Goal: Task Accomplishment & Management: Use online tool/utility

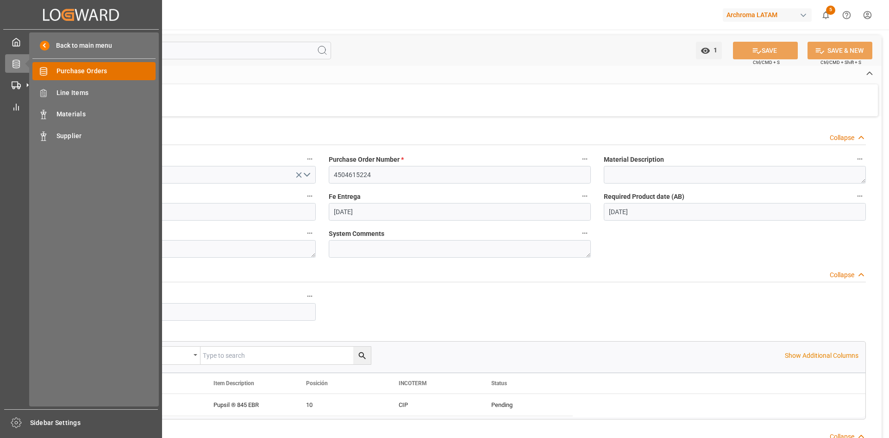
click at [96, 74] on span "Purchase Orders" at bounding box center [106, 71] width 100 height 10
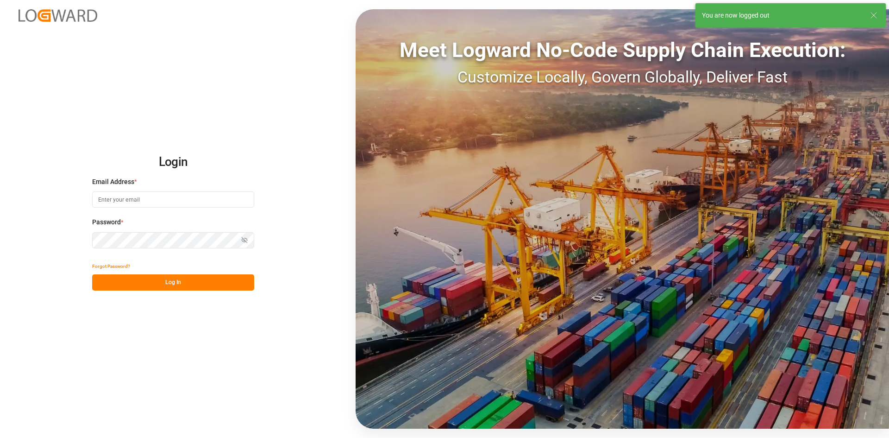
type input "[PERSON_NAME][EMAIL_ADDRESS][PERSON_NAME][DOMAIN_NAME]"
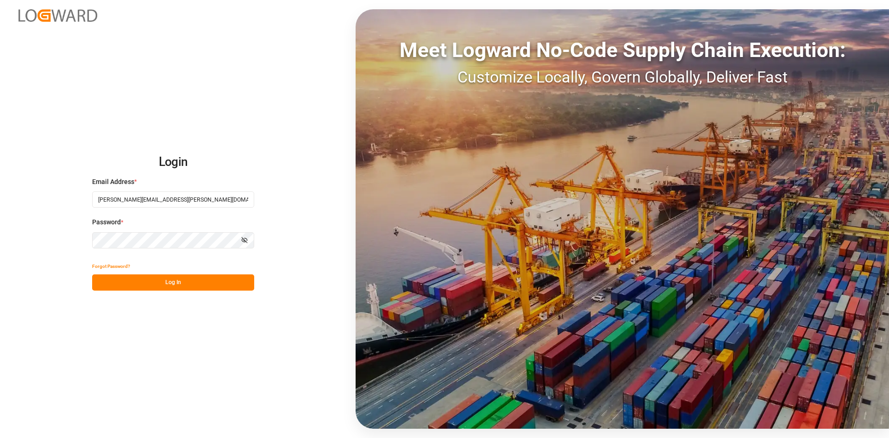
click at [188, 276] on button "Log In" at bounding box center [173, 282] width 162 height 16
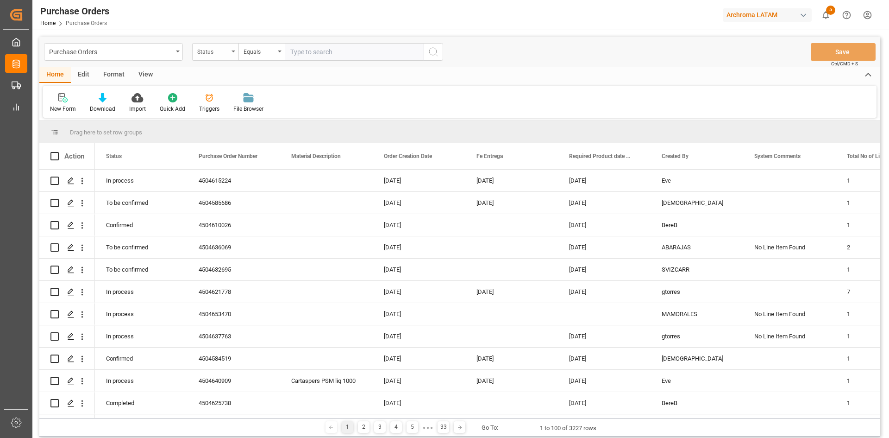
click at [222, 60] on div "Status" at bounding box center [215, 52] width 46 height 18
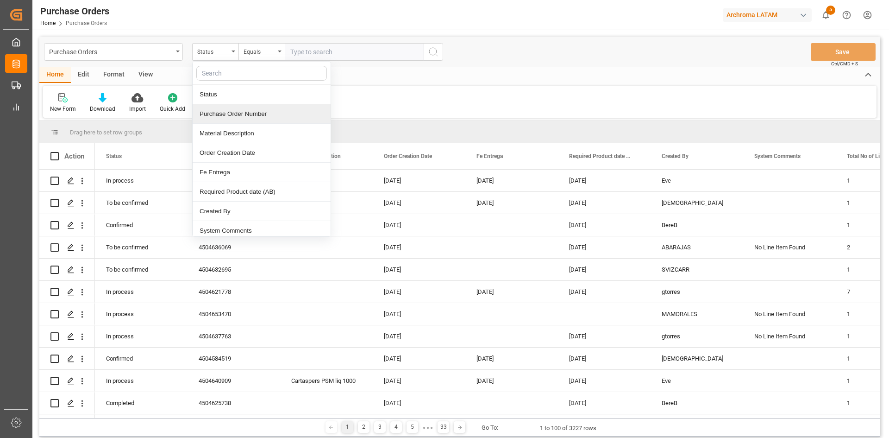
click at [239, 113] on div "Purchase Order Number" at bounding box center [262, 113] width 138 height 19
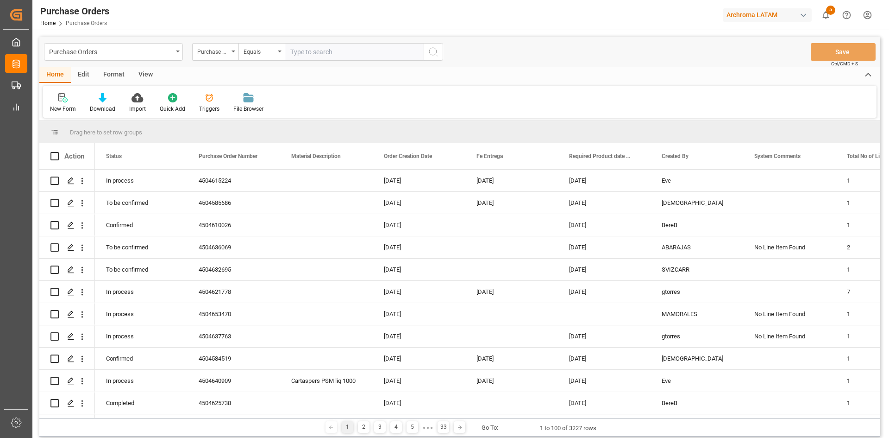
click at [341, 56] on input "text" at bounding box center [354, 52] width 139 height 18
paste input "4504615224"
type input "4504615224"
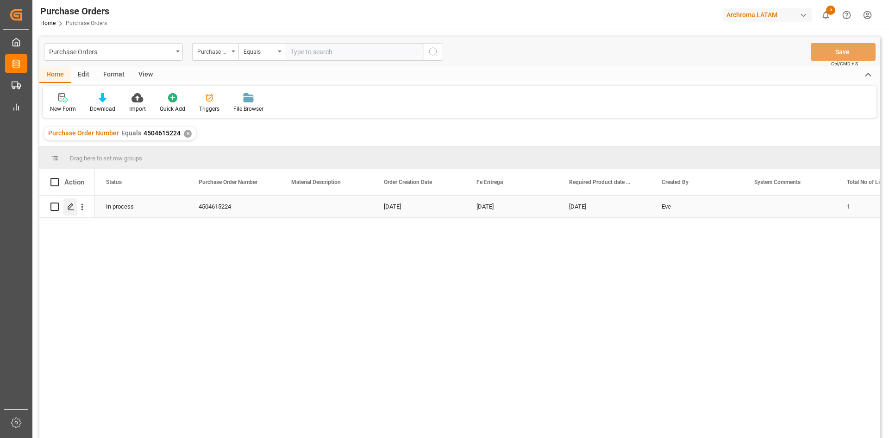
click at [74, 206] on icon "Press SPACE to select this row." at bounding box center [70, 206] width 7 height 7
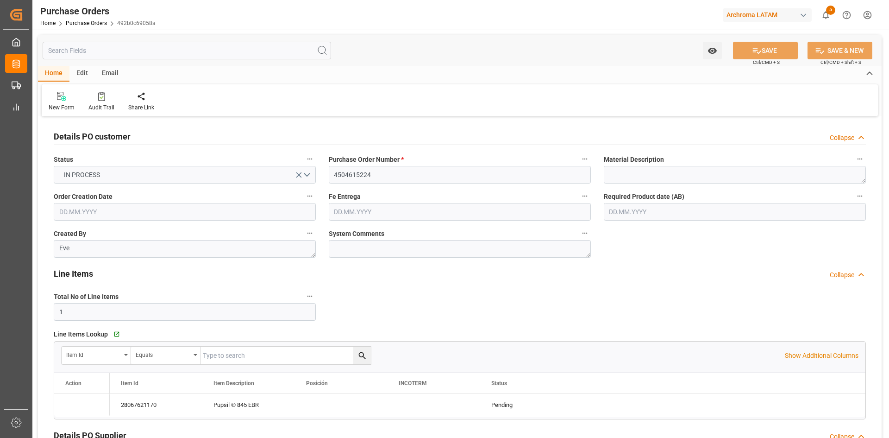
type input "[DATE]"
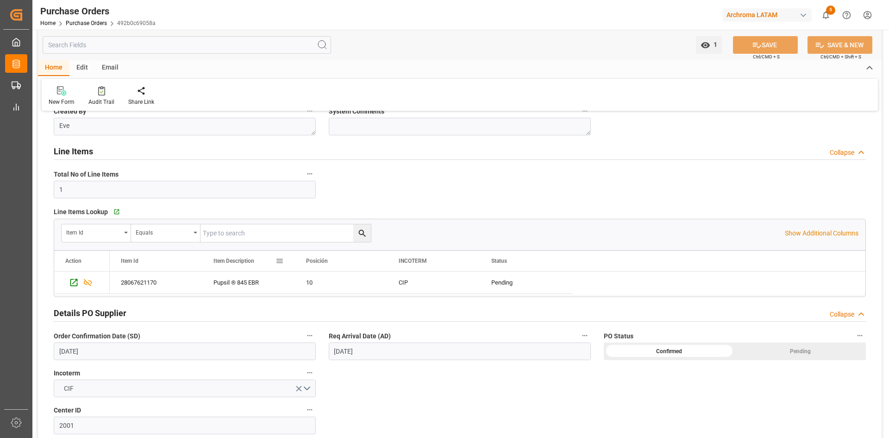
scroll to position [139, 0]
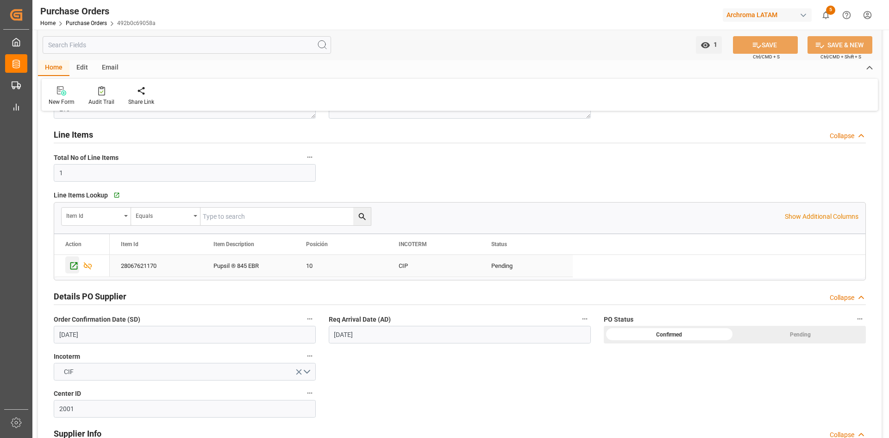
click at [75, 263] on icon "Press SPACE to select this row." at bounding box center [74, 266] width 10 height 10
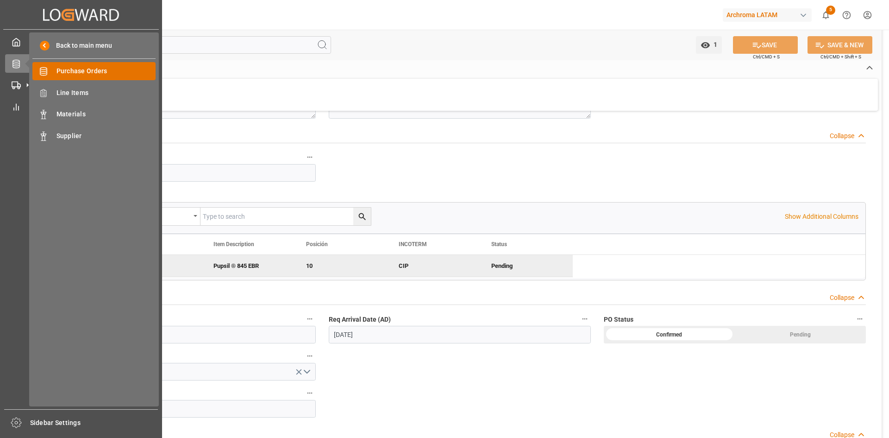
click at [63, 80] on div "Purchase Orders Purchase Orders" at bounding box center [93, 71] width 123 height 18
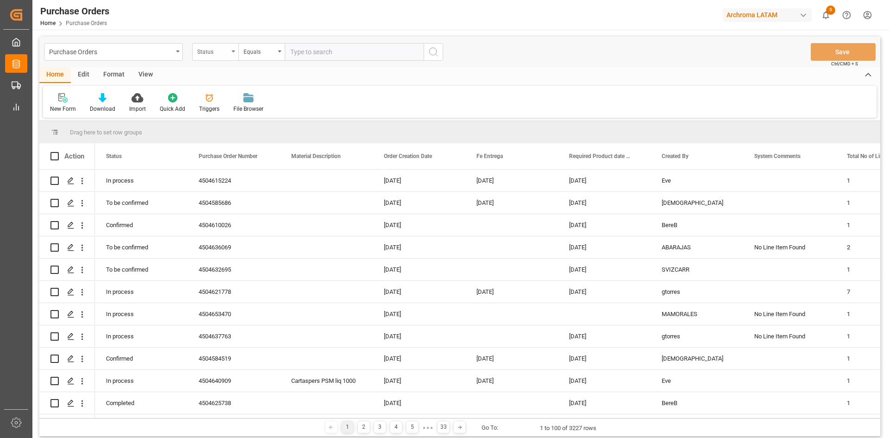
click at [225, 52] on div "Status" at bounding box center [212, 50] width 31 height 11
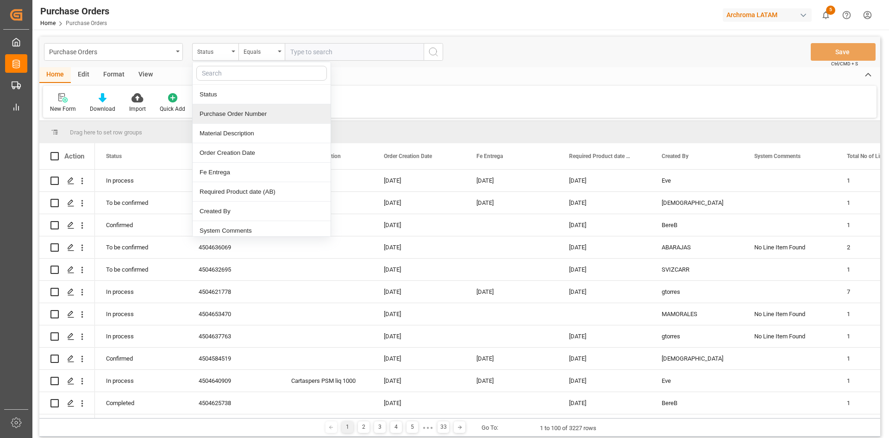
click at [237, 112] on div "Purchase Order Number" at bounding box center [262, 113] width 138 height 19
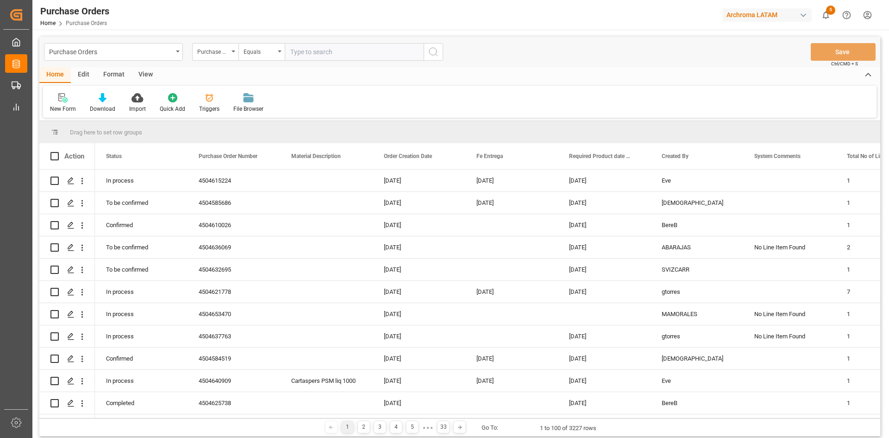
click at [287, 56] on input "text" at bounding box center [354, 52] width 139 height 18
click at [280, 51] on icon "open menu" at bounding box center [280, 51] width 4 height 2
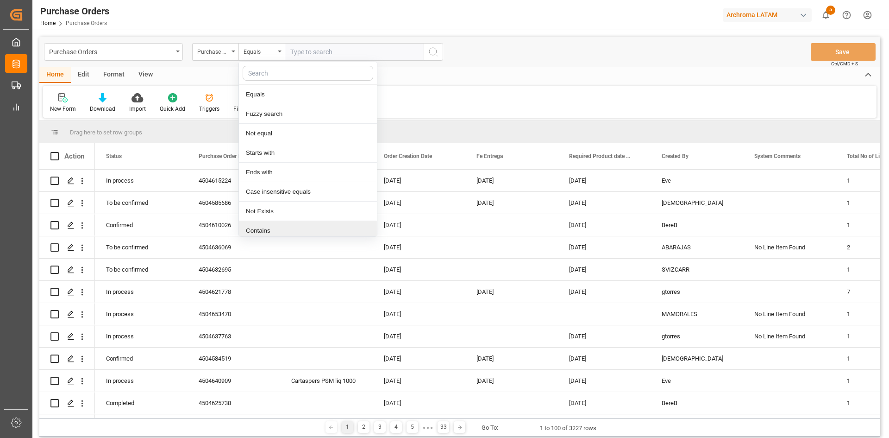
click at [288, 225] on div "Contains" at bounding box center [308, 230] width 138 height 19
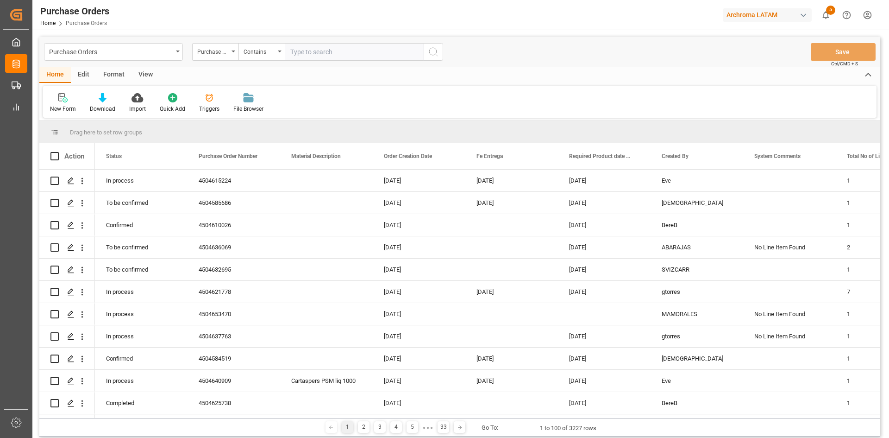
paste input "4504635997, 4504649439, 4504641437, & 4504633311"
click at [382, 53] on input "4504635997, 4504649439, 4504641437, & 4504633311" at bounding box center [354, 52] width 139 height 18
click at [346, 51] on input "4504635997, 4504649439, 4504641437,4504633311" at bounding box center [354, 52] width 139 height 18
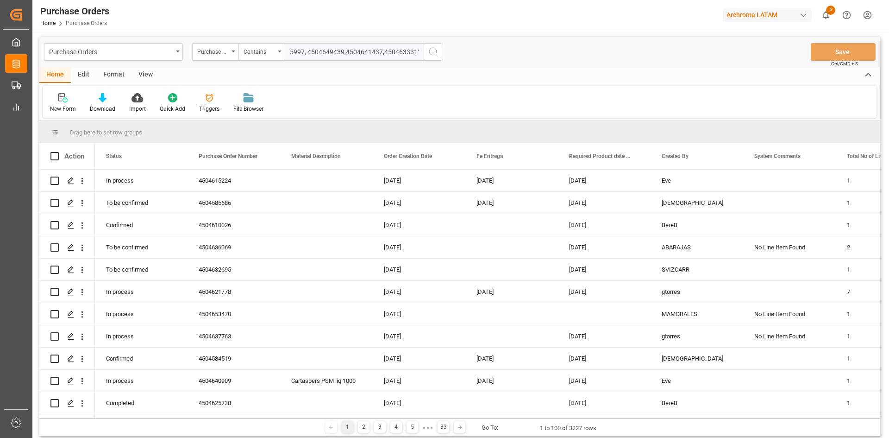
scroll to position [0, 22]
click at [307, 52] on input "4504635997, 4504649439,4504641437,4504633311" at bounding box center [354, 52] width 139 height 18
type input "4504635997,4504649439,4504641437,4504633311"
click at [427, 51] on button "search button" at bounding box center [433, 52] width 19 height 18
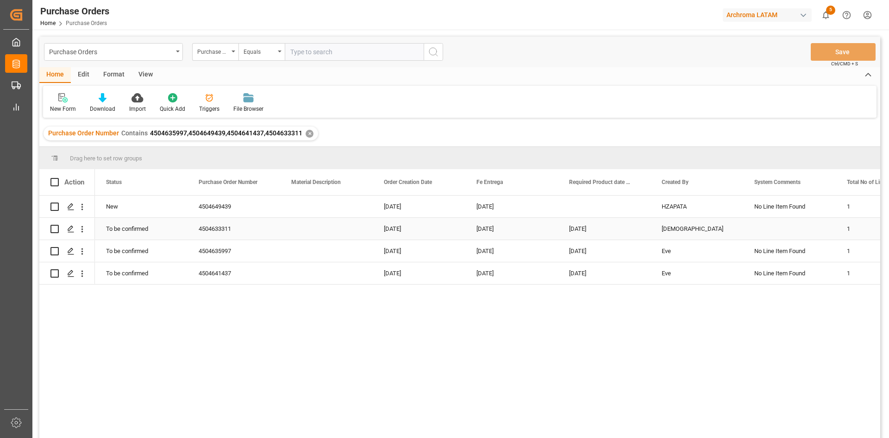
click at [757, 231] on div "Press SPACE to select this row." at bounding box center [789, 229] width 93 height 22
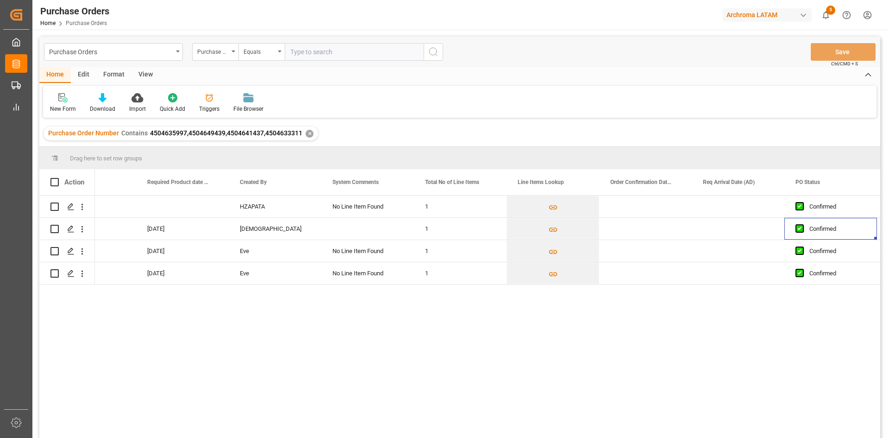
scroll to position [0, 514]
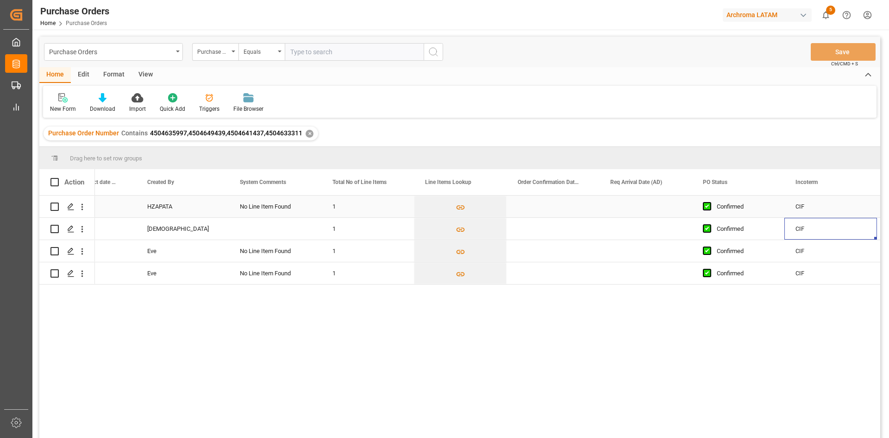
click at [640, 204] on div "Press SPACE to select this row." at bounding box center [645, 206] width 93 height 22
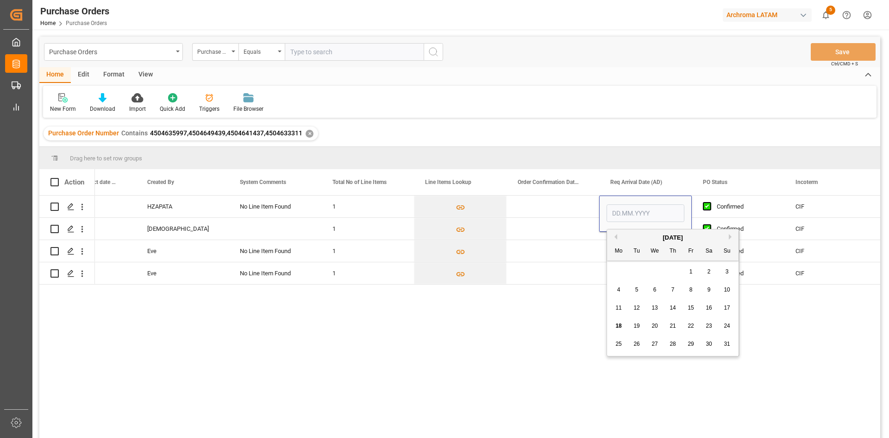
click at [725, 341] on span "31" at bounding box center [727, 343] width 6 height 6
type input "[DATE]"
click at [648, 210] on input "[DATE]" at bounding box center [645, 213] width 78 height 18
click at [572, 247] on div "Press SPACE to select this row." at bounding box center [552, 251] width 93 height 22
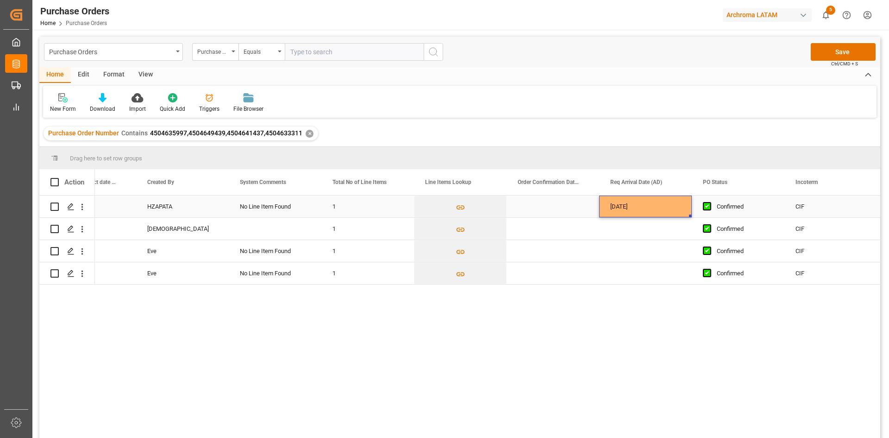
click at [661, 207] on div "[DATE]" at bounding box center [645, 206] width 93 height 22
drag, startPoint x: 689, startPoint y: 215, endPoint x: 688, endPoint y: 275, distance: 59.3
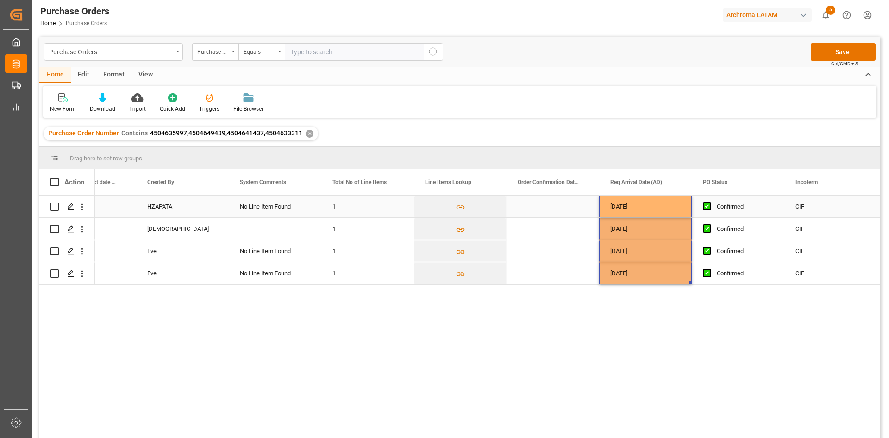
click at [546, 203] on div "Press SPACE to select this row." at bounding box center [552, 206] width 93 height 22
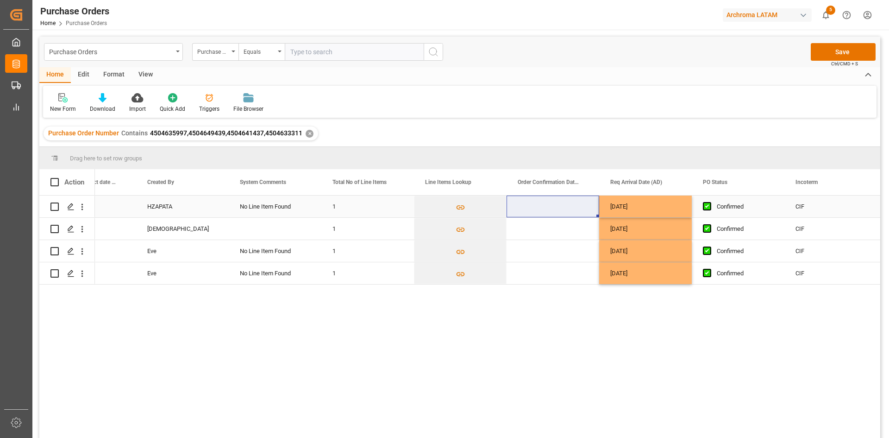
click at [536, 207] on div "Press SPACE to select this row." at bounding box center [552, 206] width 93 height 22
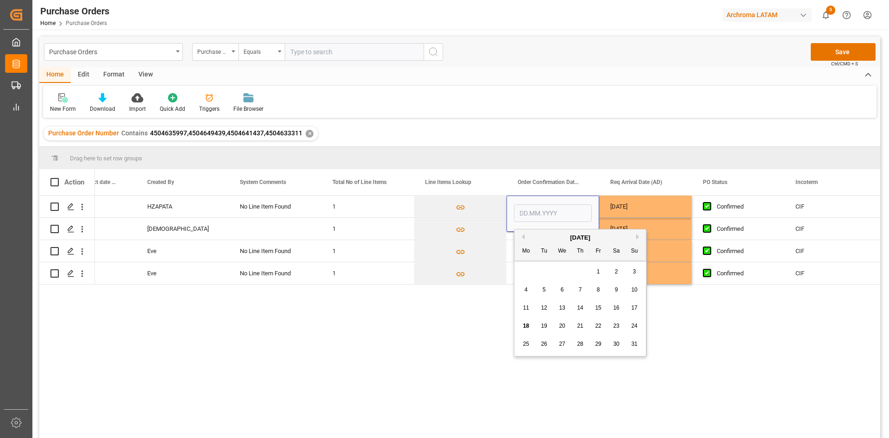
click at [580, 309] on span "14" at bounding box center [580, 307] width 6 height 6
type input "[DATE]"
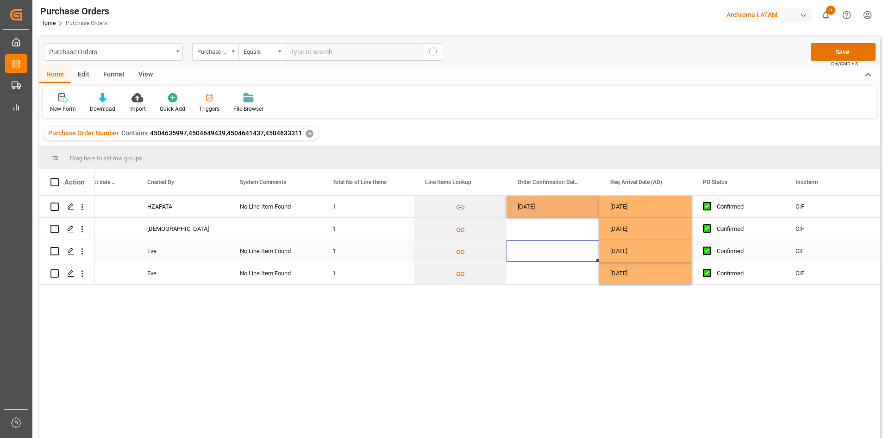
click at [547, 261] on div "Press SPACE to select this row." at bounding box center [552, 251] width 93 height 22
click at [562, 209] on div "[DATE]" at bounding box center [552, 206] width 93 height 22
drag, startPoint x: 597, startPoint y: 216, endPoint x: 579, endPoint y: 270, distance: 57.1
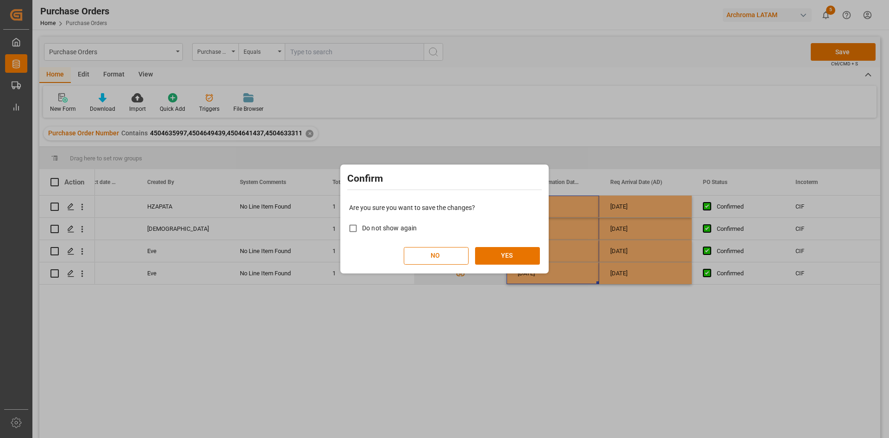
click at [416, 229] on span "Do not show again" at bounding box center [389, 227] width 55 height 7
click at [362, 229] on input "Do not show again" at bounding box center [353, 228] width 18 height 18
checkbox input "true"
click at [439, 253] on button "NO" at bounding box center [436, 256] width 65 height 18
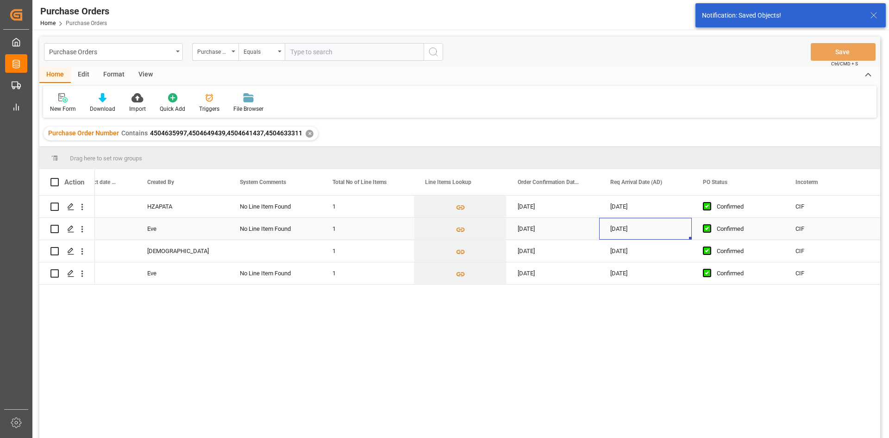
click at [614, 238] on div "[DATE]" at bounding box center [645, 229] width 93 height 22
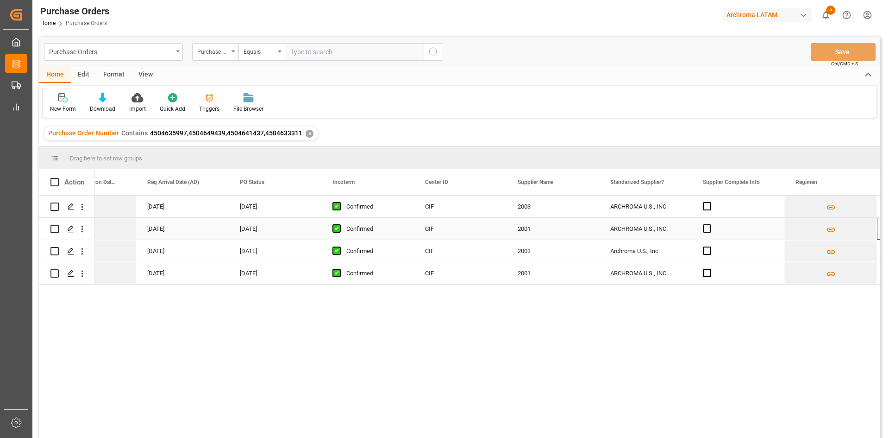
scroll to position [0, 977]
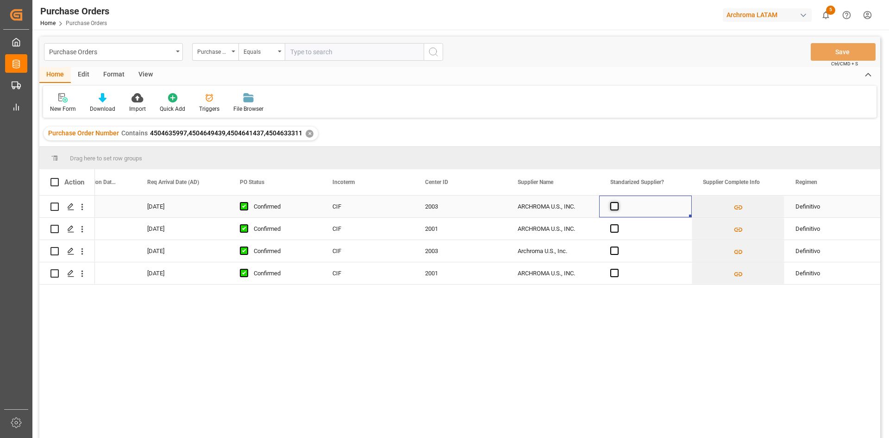
click at [615, 209] on span "Press SPACE to select this row." at bounding box center [614, 206] width 8 height 8
click at [617, 202] on input "Press SPACE to select this row." at bounding box center [617, 202] width 0 height 0
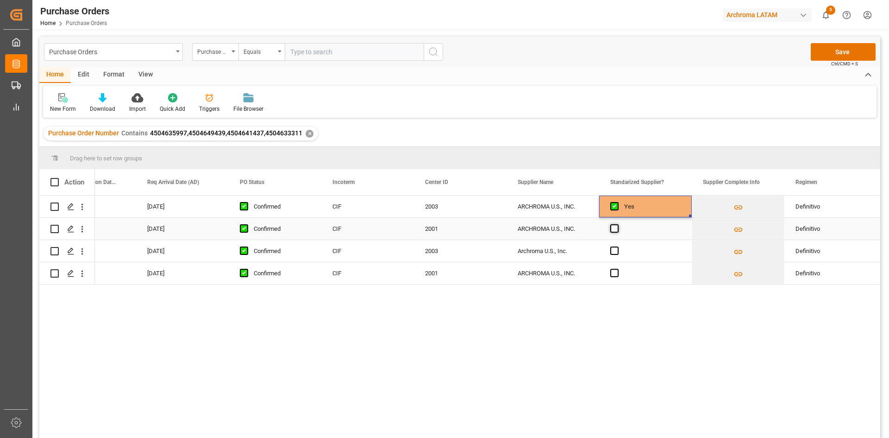
click at [614, 226] on span "Press SPACE to select this row." at bounding box center [614, 228] width 8 height 8
click at [617, 224] on input "Press SPACE to select this row." at bounding box center [617, 224] width 0 height 0
click at [617, 251] on span "Press SPACE to select this row." at bounding box center [614, 250] width 8 height 8
click at [617, 246] on input "Press SPACE to select this row." at bounding box center [617, 246] width 0 height 0
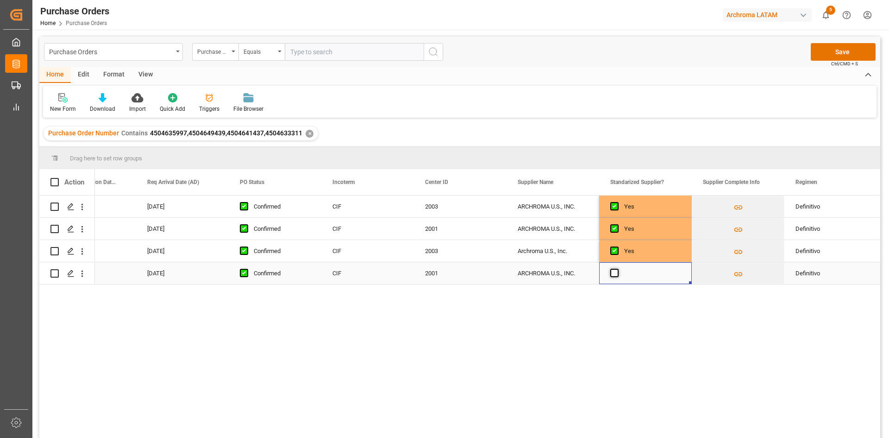
click at [615, 273] on span "Press SPACE to select this row." at bounding box center [614, 273] width 8 height 8
click at [617, 269] on input "Press SPACE to select this row." at bounding box center [617, 269] width 0 height 0
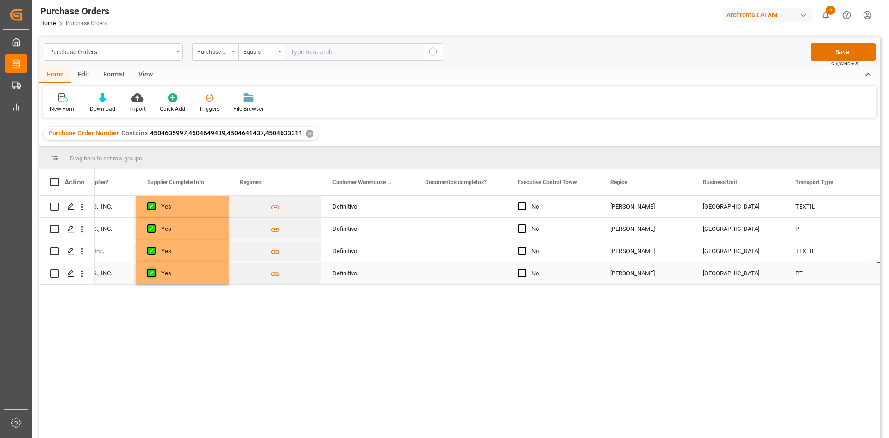
scroll to position [0, 1533]
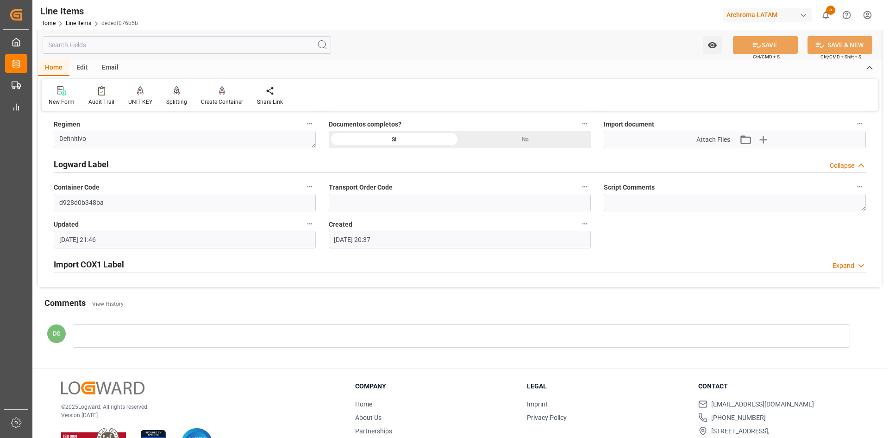
scroll to position [741, 0]
click at [110, 200] on input "d928d0b348ba" at bounding box center [185, 202] width 262 height 18
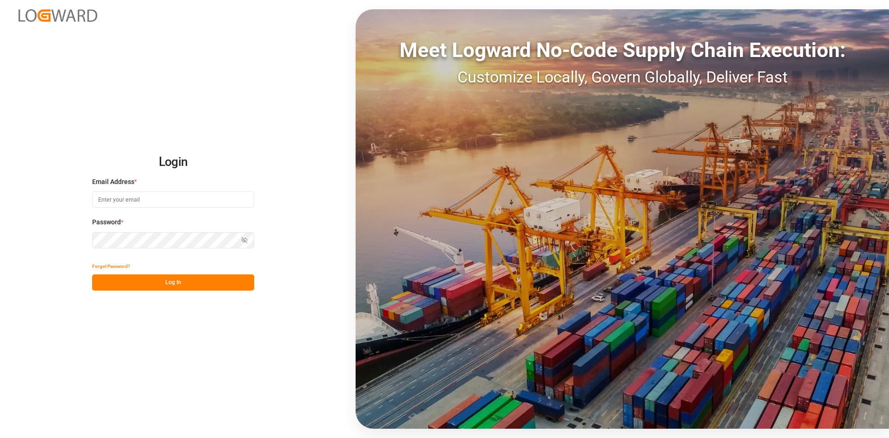
type input "[PERSON_NAME][EMAIL_ADDRESS][PERSON_NAME][DOMAIN_NAME]"
click at [198, 280] on button "Log In" at bounding box center [173, 282] width 162 height 16
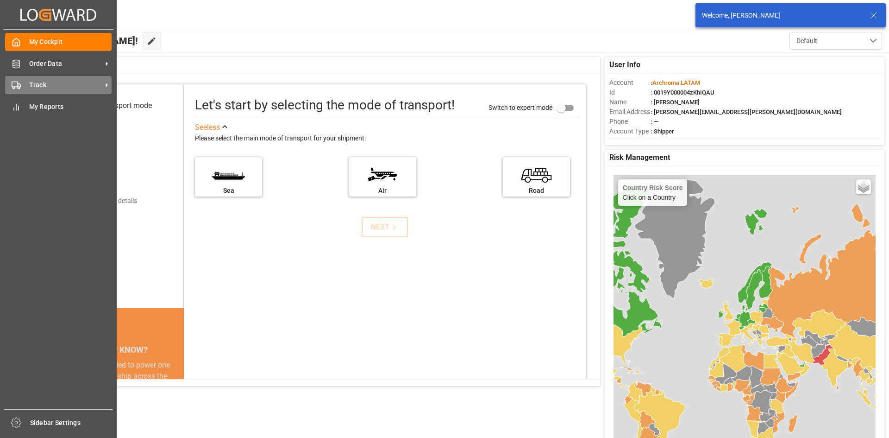
click at [18, 81] on icon at bounding box center [16, 85] width 9 height 9
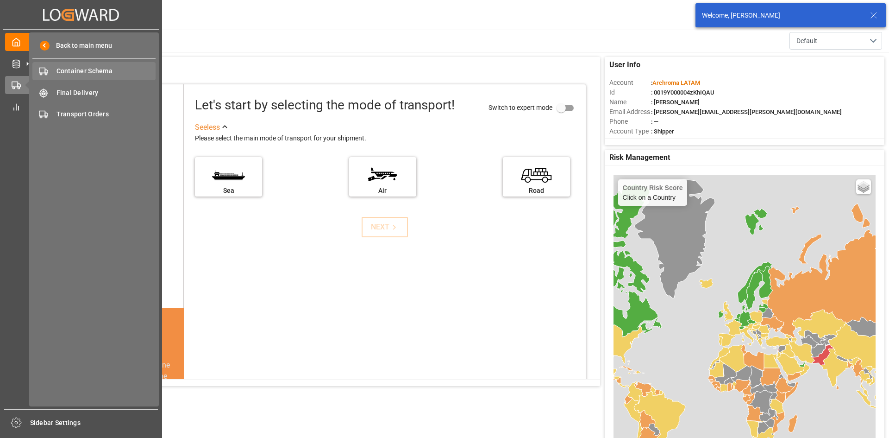
click at [106, 68] on span "Container Schema" at bounding box center [106, 71] width 100 height 10
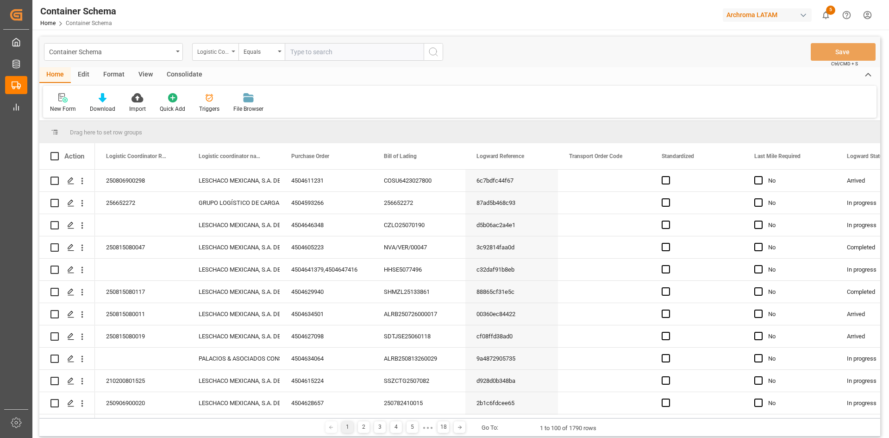
click at [215, 49] on div "Logistic Coordinator Reference Number" at bounding box center [212, 50] width 31 height 11
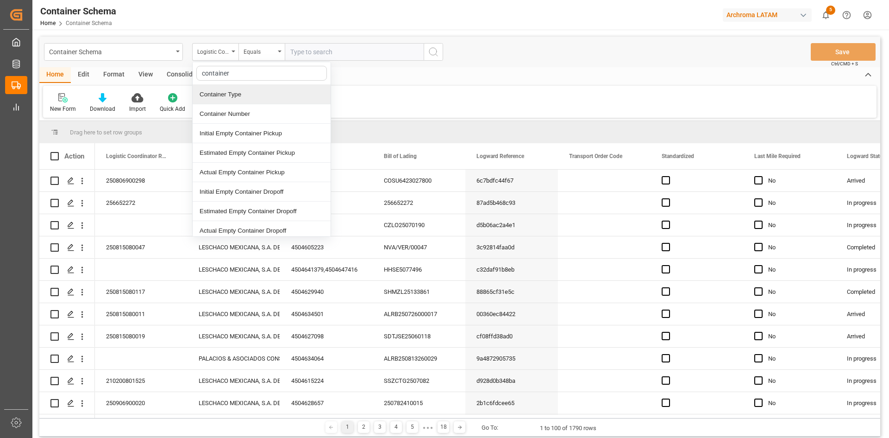
type input "container c"
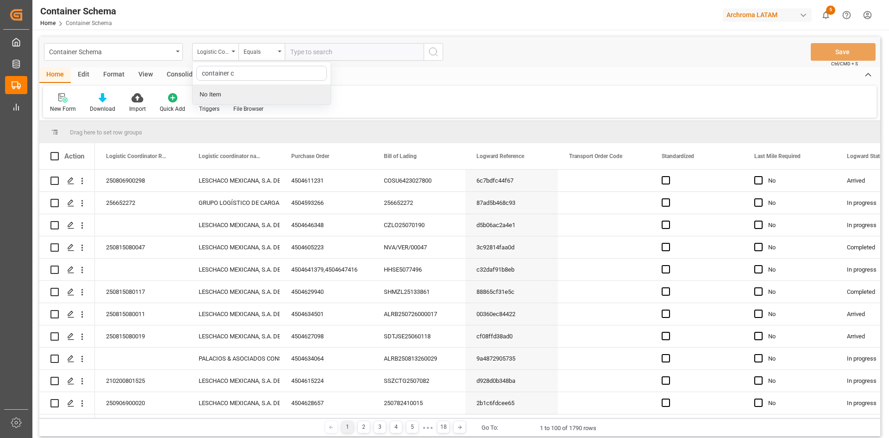
drag, startPoint x: 234, startPoint y: 71, endPoint x: 181, endPoint y: 74, distance: 53.3
click at [181, 74] on div "Container Schema Logistic Coordinator Reference Number container c No Item Equa…" at bounding box center [459, 237] width 841 height 400
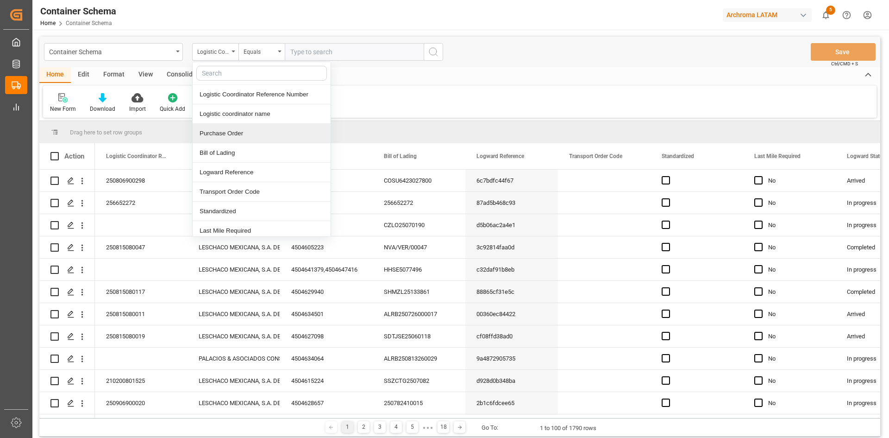
click at [258, 129] on div "Purchase Order" at bounding box center [262, 133] width 138 height 19
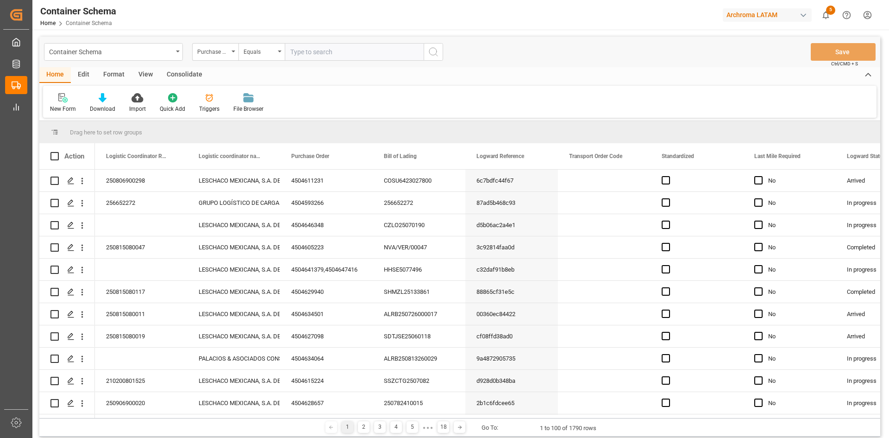
click at [328, 57] on input "text" at bounding box center [354, 52] width 139 height 18
paste input "d928d0b348ba"
type input "d928d0b348ba"
click at [335, 55] on input "d928d0b348ba" at bounding box center [354, 52] width 139 height 18
drag, startPoint x: 352, startPoint y: 50, endPoint x: 275, endPoint y: 72, distance: 80.2
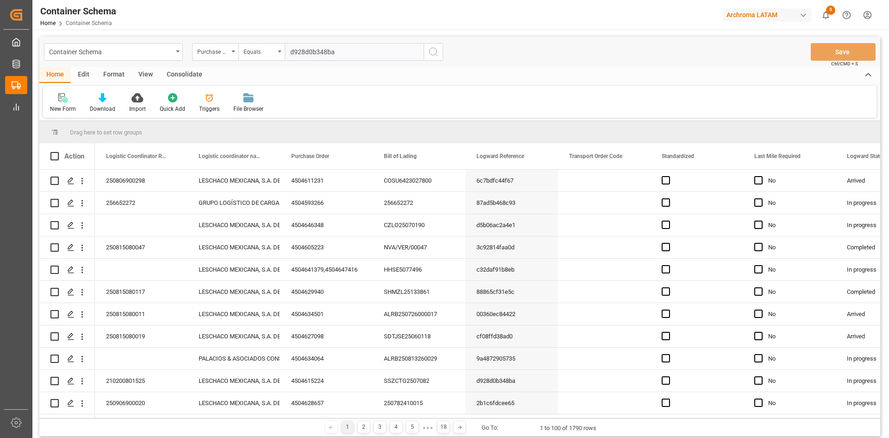
click at [275, 66] on div "Container Schema Purchase Order Equals d928d0b348ba Save Ctrl/CMD + S" at bounding box center [459, 52] width 841 height 31
paste input "4504615224"
type input "4504615224"
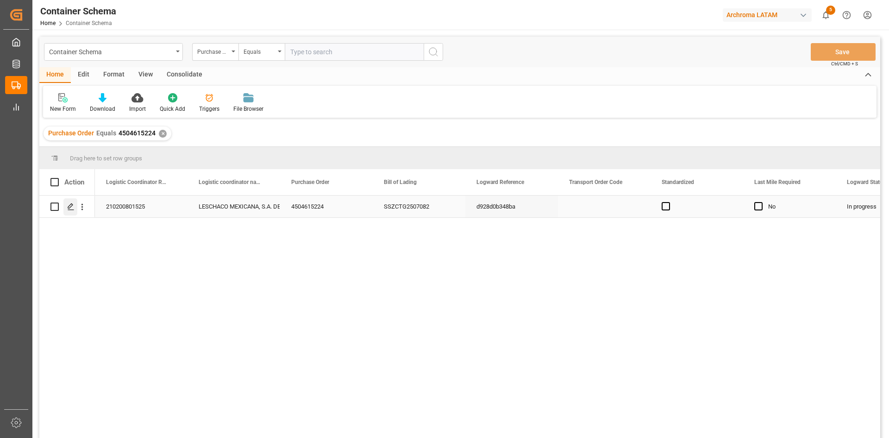
click at [76, 208] on div "Press SPACE to select this row." at bounding box center [70, 206] width 14 height 17
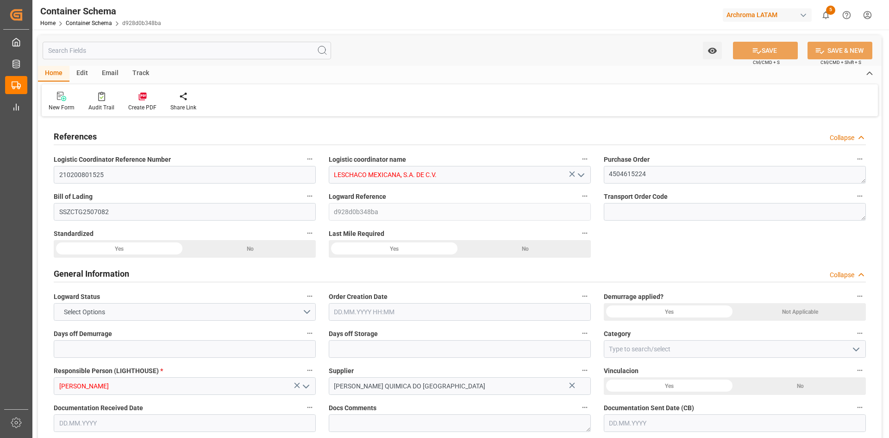
type input "0"
type input "1"
type input "3"
type input "3000"
type input "3204"
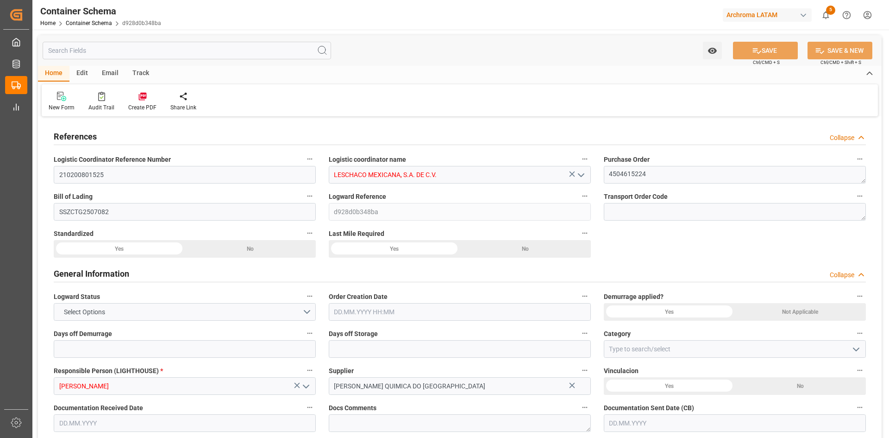
type input "Hapag Lloyd"
type input "Hapag Lloyd Aktiengesellschaft"
type input "BRSSZ"
type input "COCTG"
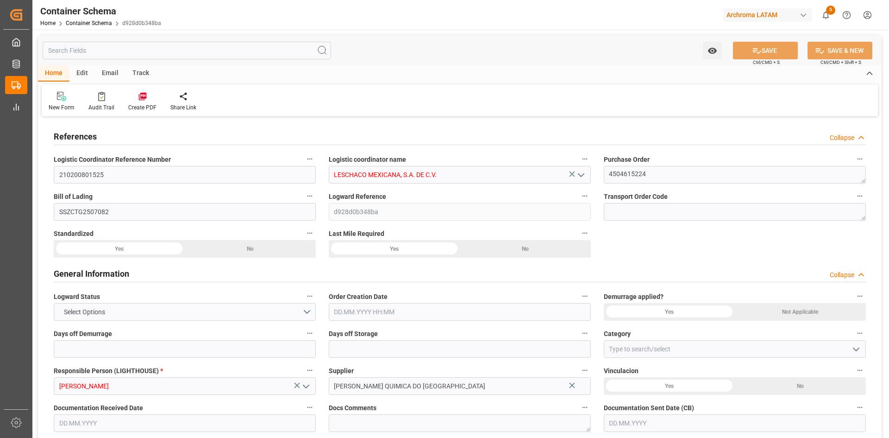
type input "9349540"
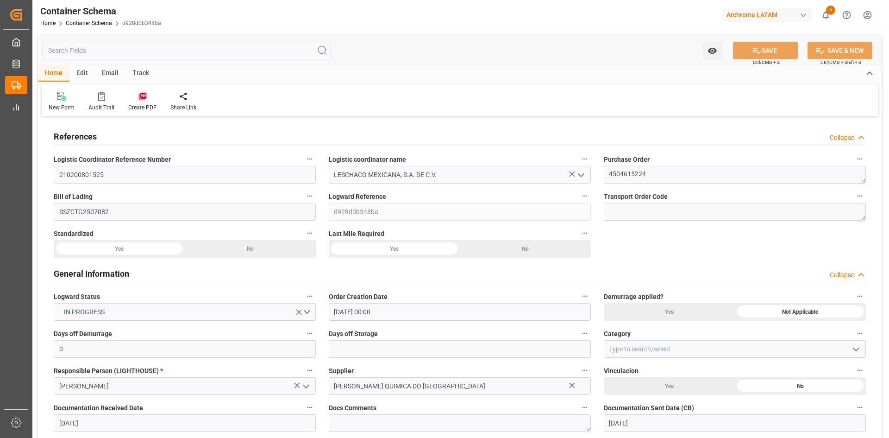
type input "06.08.2025 00:00"
type input "[DATE]"
type input "12.08.2025 00:00"
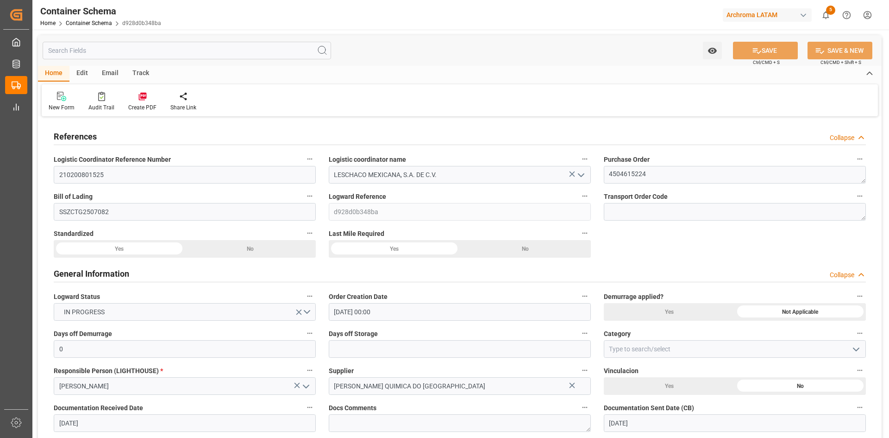
type input "12.08.2025 00:00"
type input "25.08.2025 00:00"
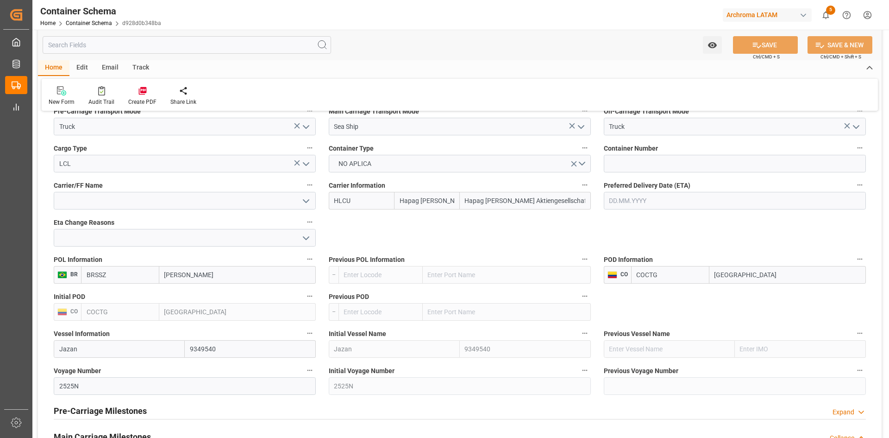
scroll to position [833, 0]
